Goal: Find specific page/section: Find specific page/section

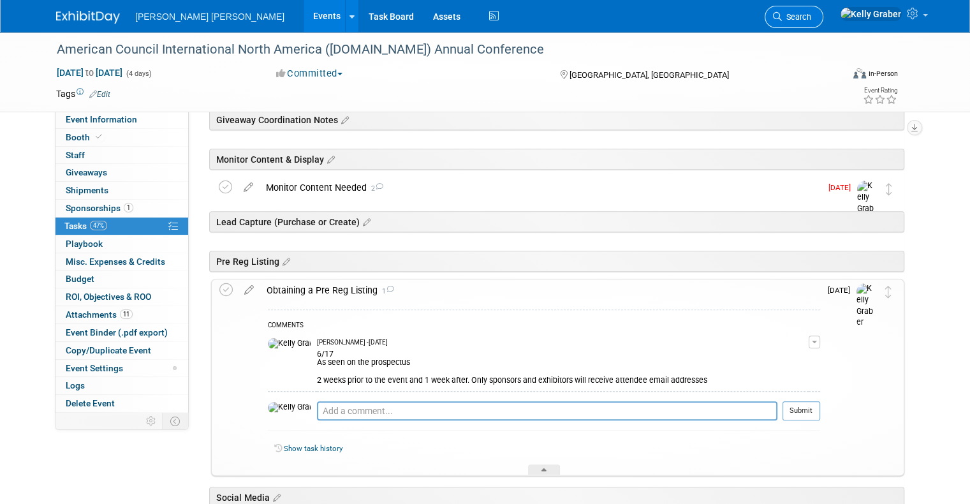
scroll to position [637, 0]
click at [823, 11] on link "Search" at bounding box center [794, 17] width 59 height 22
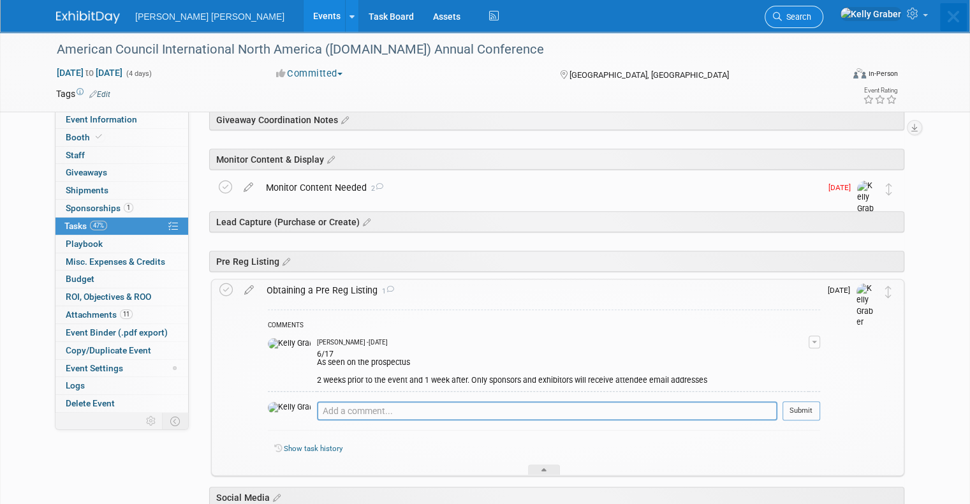
scroll to position [0, 0]
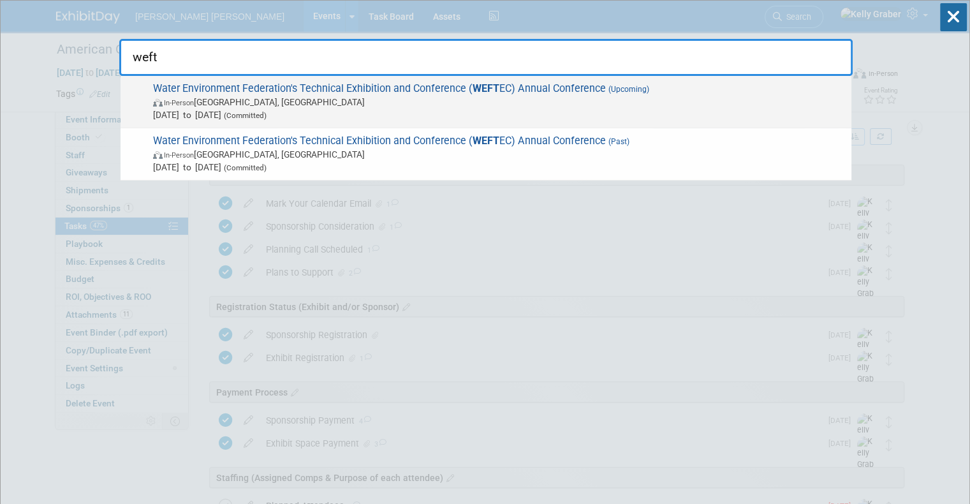
type input "weft"
click at [274, 101] on span "In-Person Chicago, IL" at bounding box center [499, 102] width 692 height 13
click at [0, 0] on div at bounding box center [0, 0] width 0 height 0
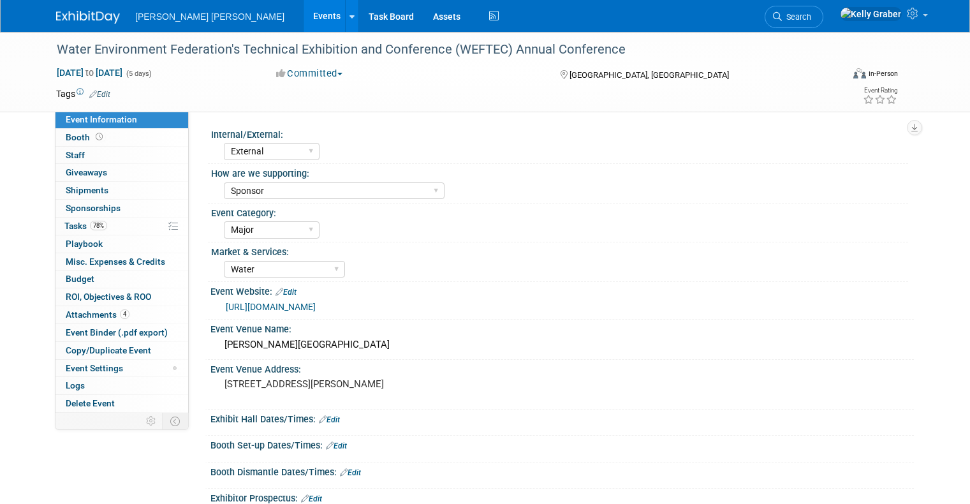
select select "External"
select select "Sponsor"
select select "Major"
select select "Water"
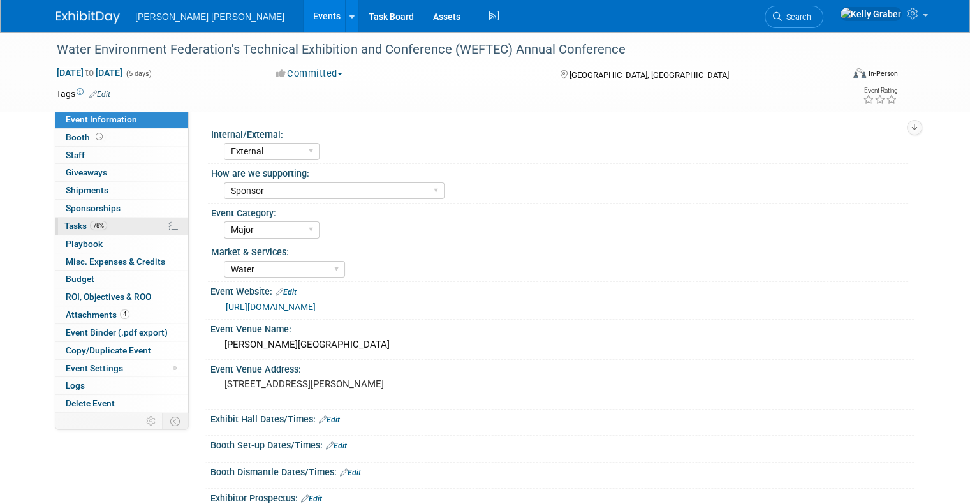
click at [69, 221] on span "Tasks 78%" at bounding box center [85, 226] width 43 height 10
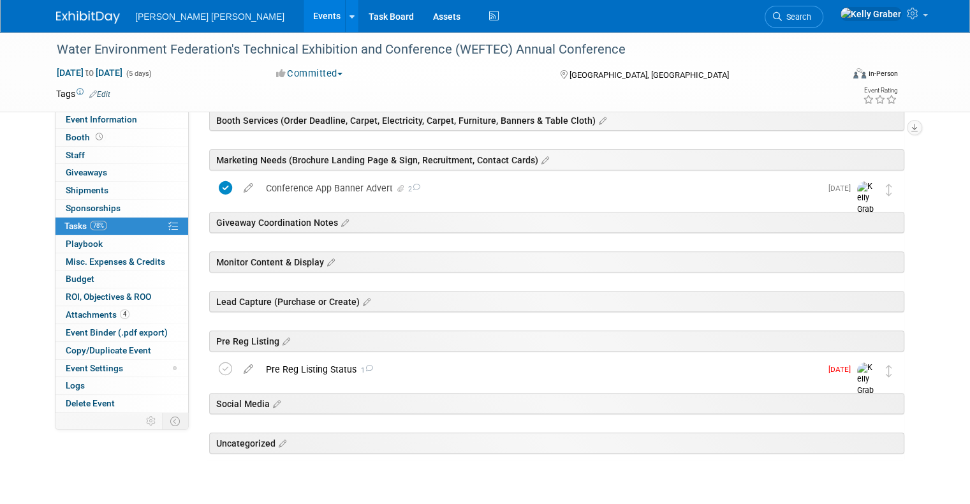
scroll to position [487, 0]
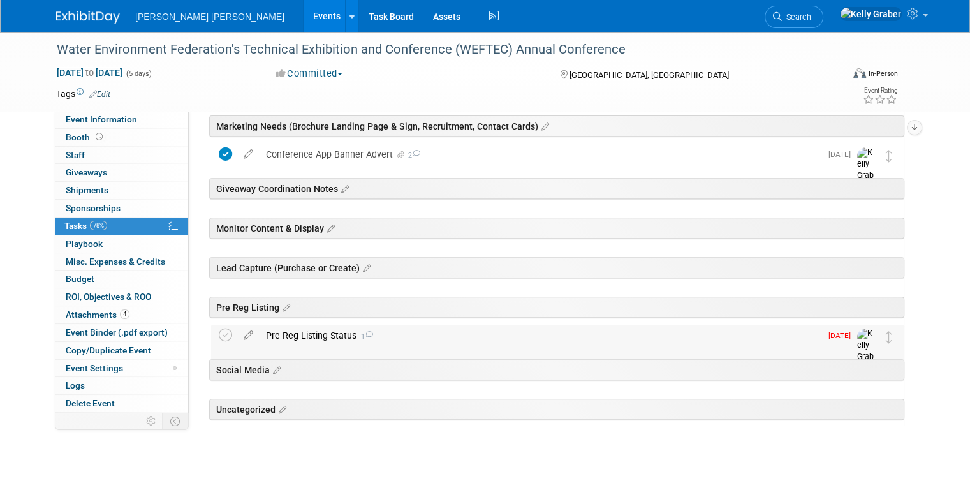
click at [344, 341] on div "Pre Reg Listing Status 1" at bounding box center [540, 336] width 561 height 22
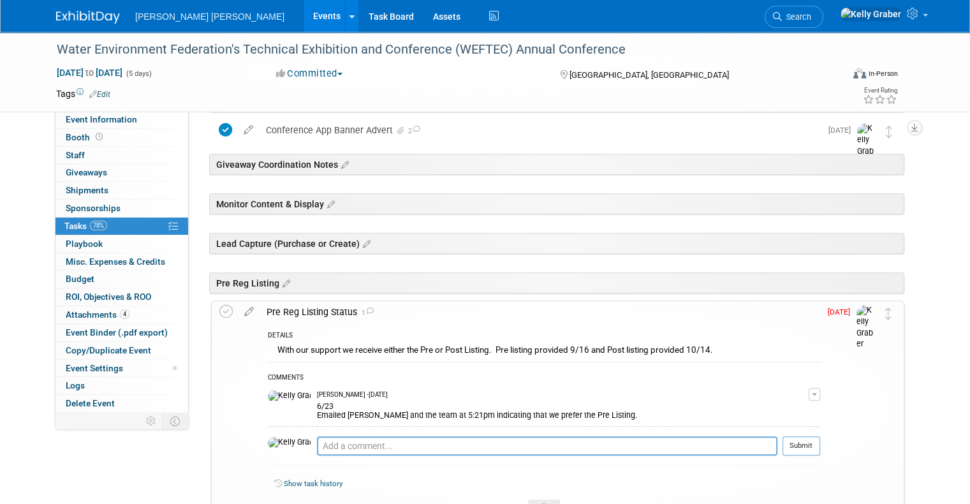
scroll to position [482, 0]
